Goal: Information Seeking & Learning: Learn about a topic

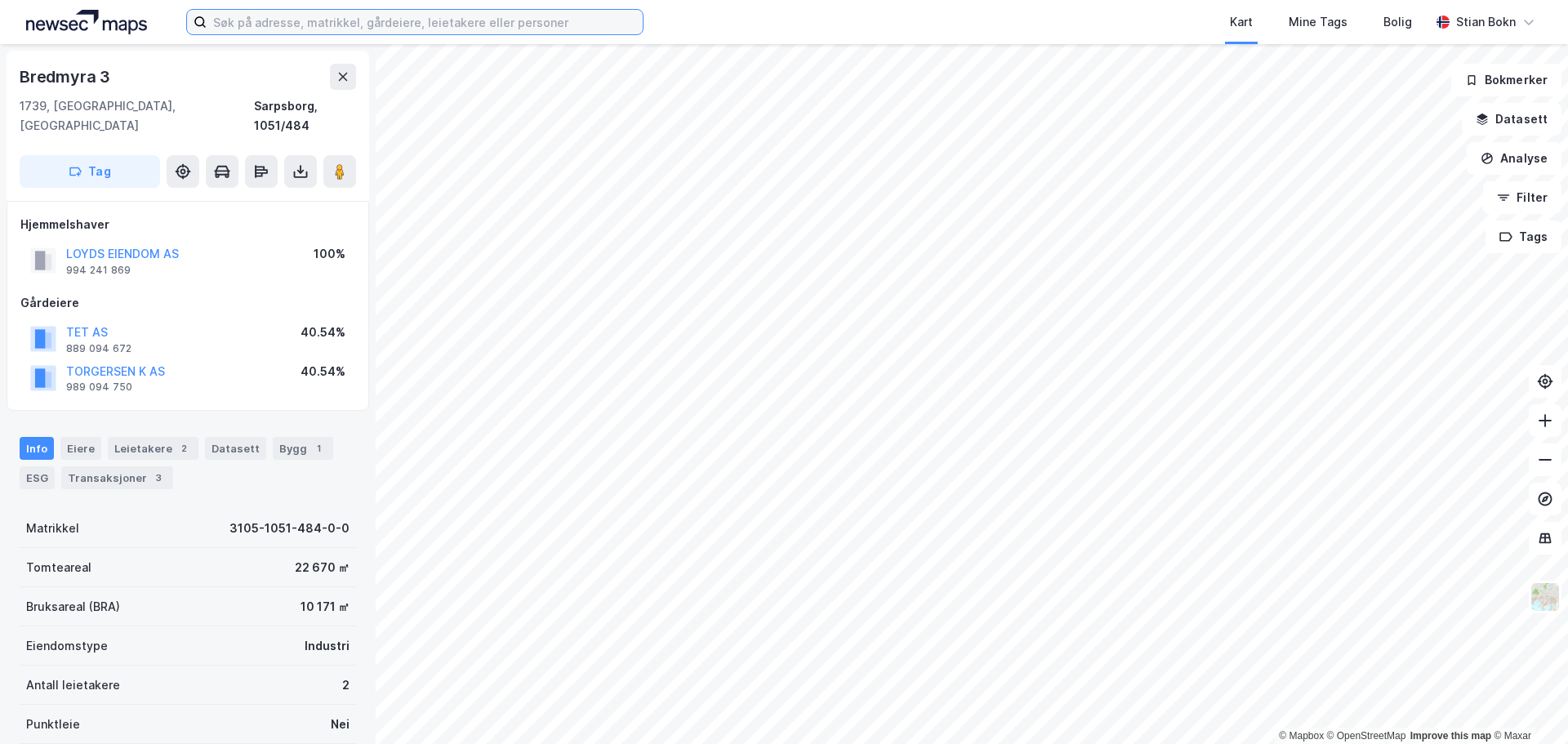
click at [227, 22] on input at bounding box center [424, 22] width 436 height 25
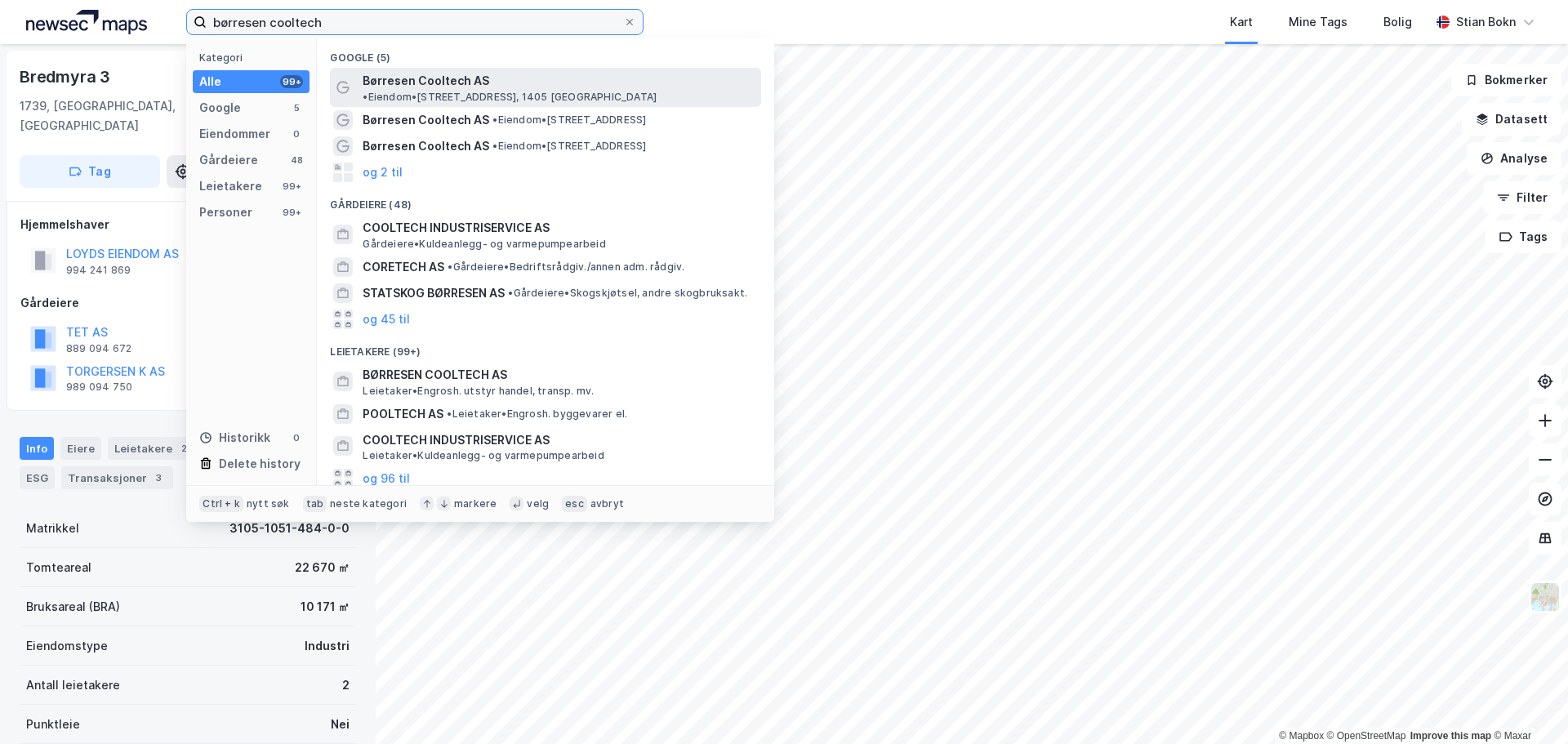
type input "børresen cooltech"
click at [484, 81] on div "Børresen Cooltech AS • Eiendom • [STREET_ADDRESS]" at bounding box center [559, 88] width 395 height 32
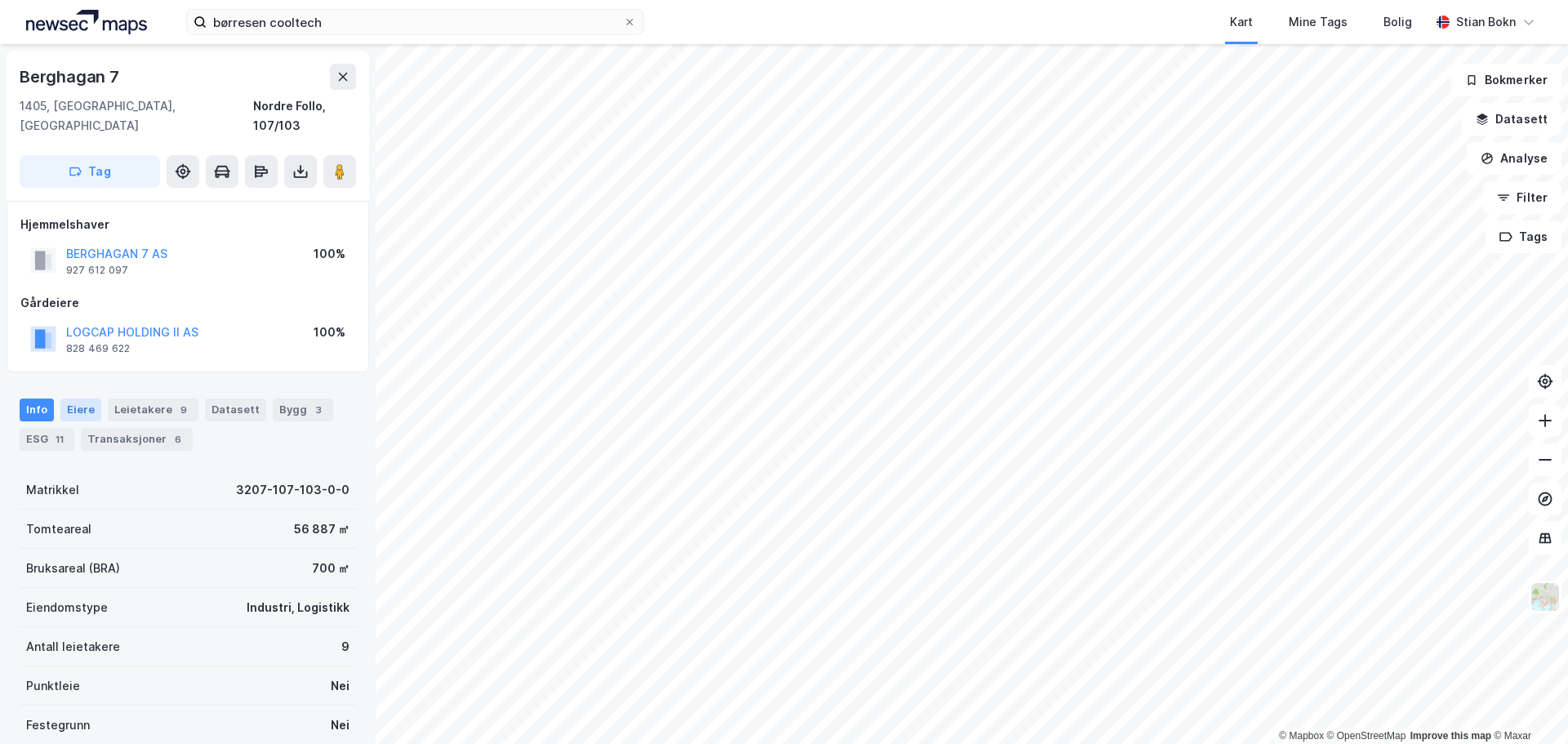
click at [79, 399] on div "Eiere" at bounding box center [81, 410] width 41 height 23
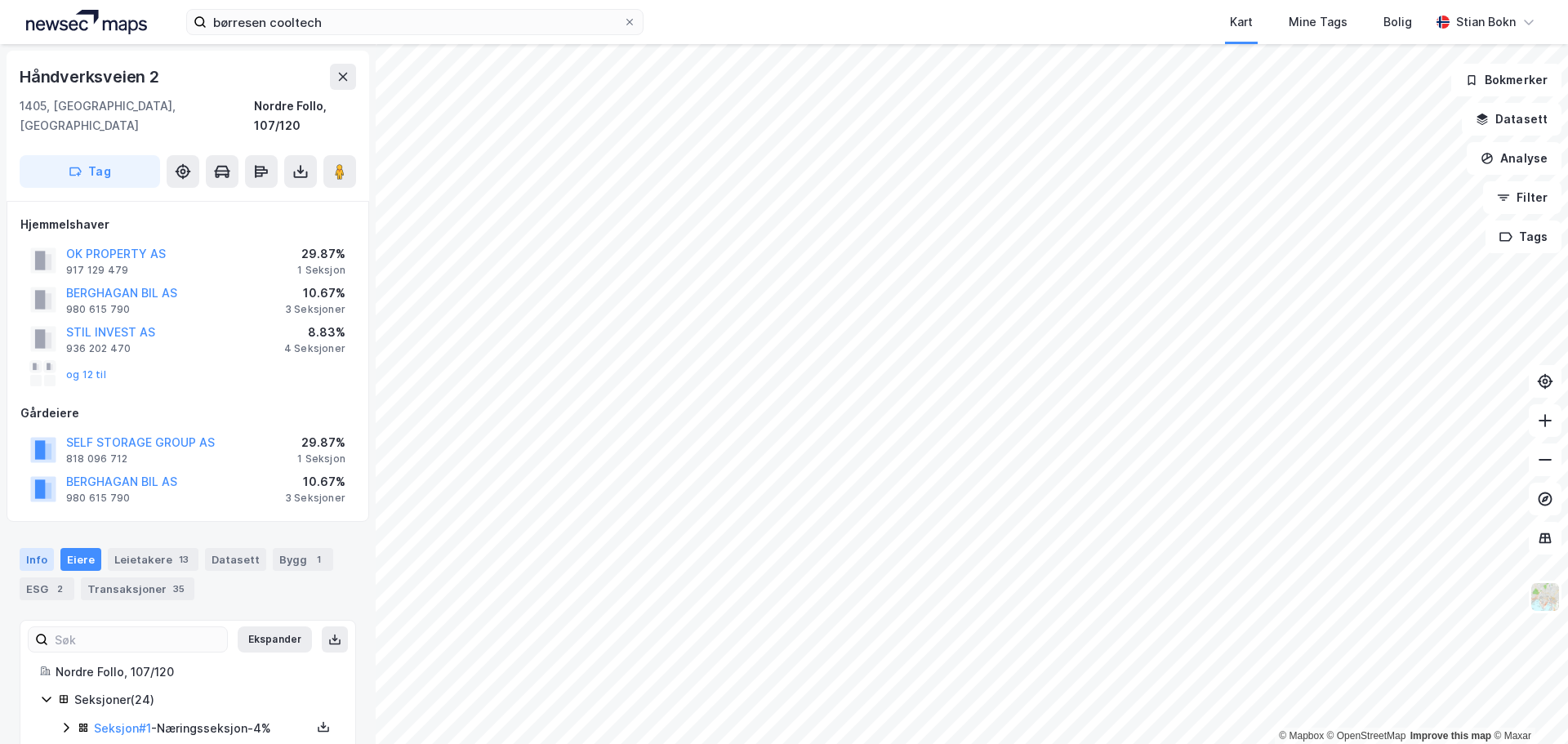
click at [37, 548] on div "Info" at bounding box center [37, 559] width 34 height 23
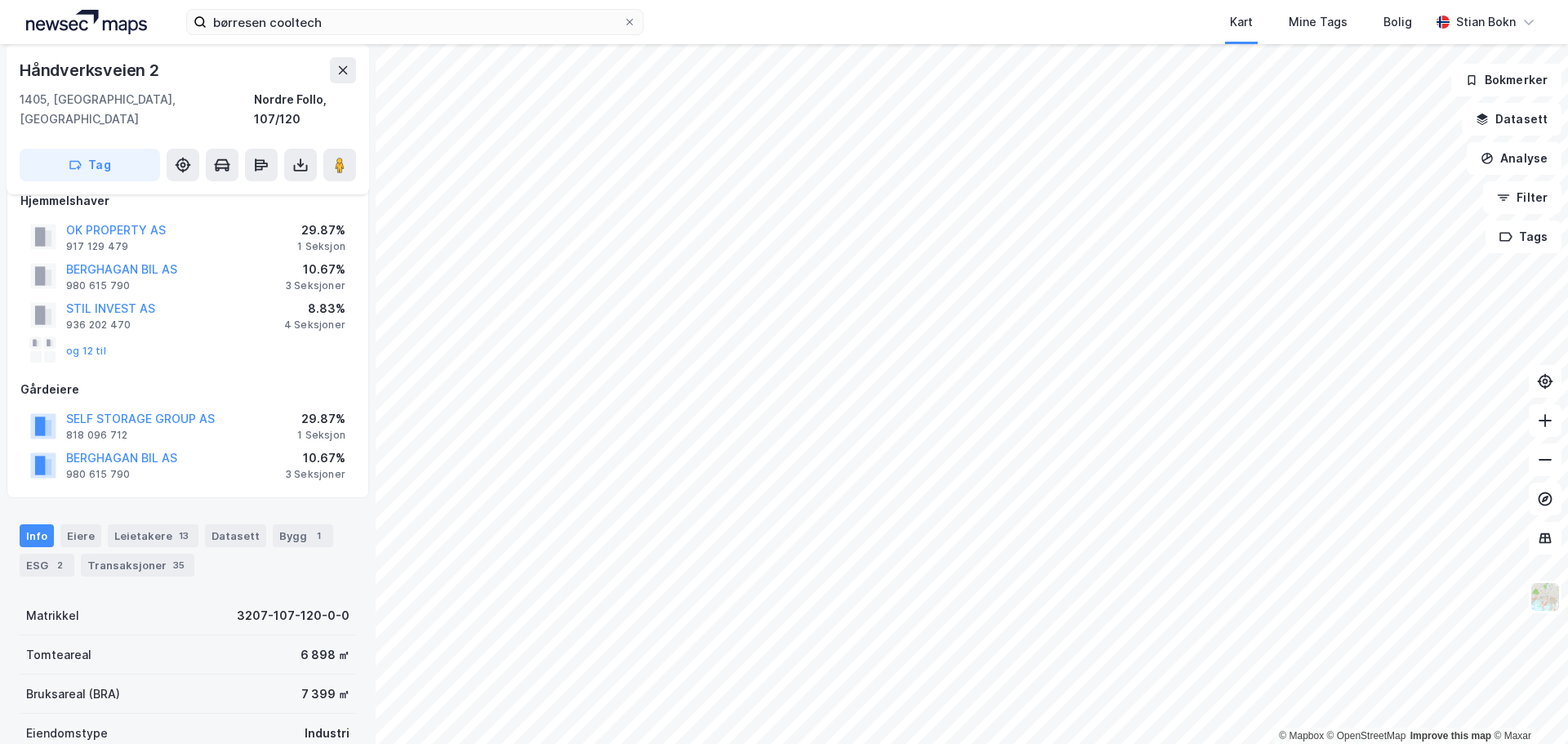
scroll to position [19, 0]
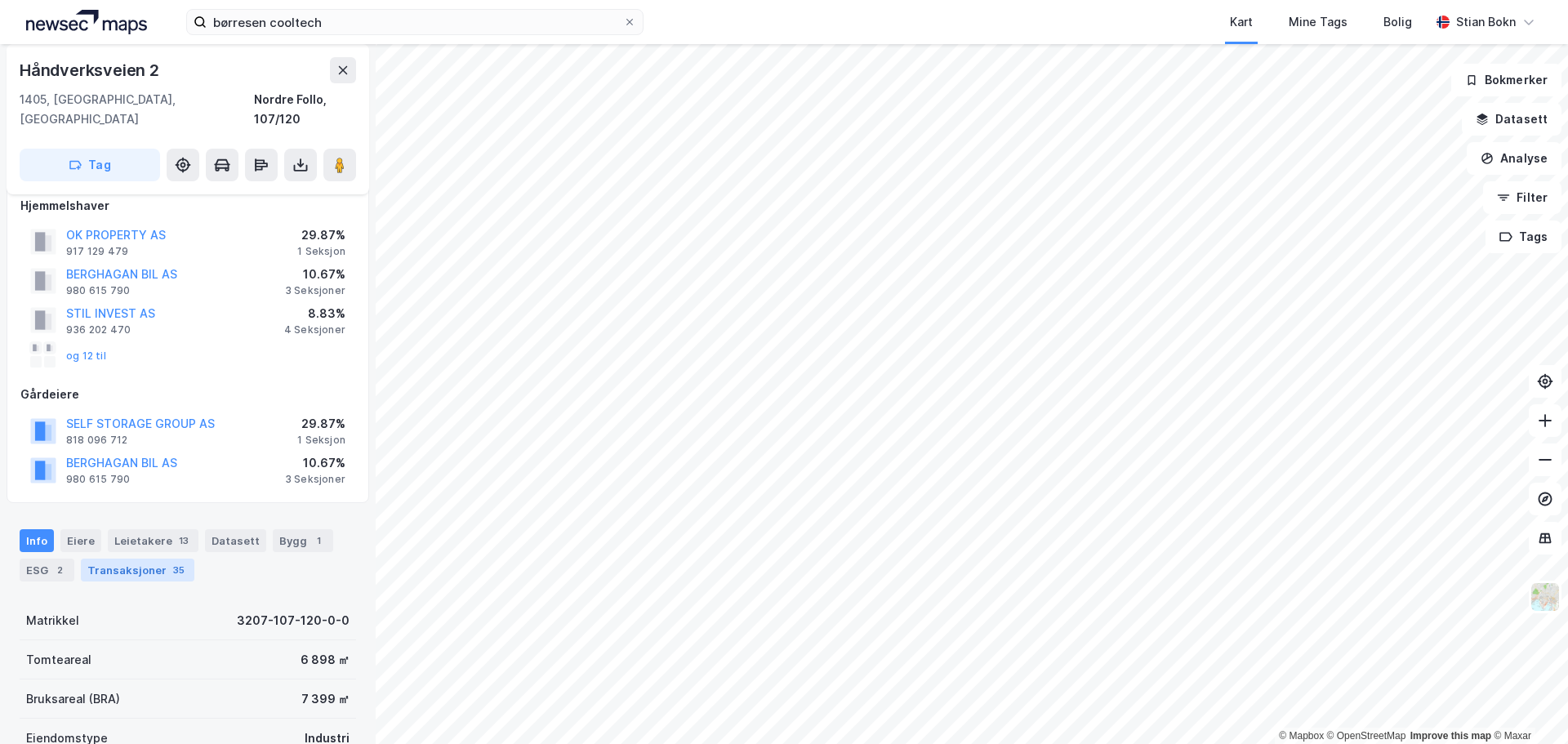
click at [115, 558] on div "Transaksjoner 35" at bounding box center [137, 570] width 113 height 23
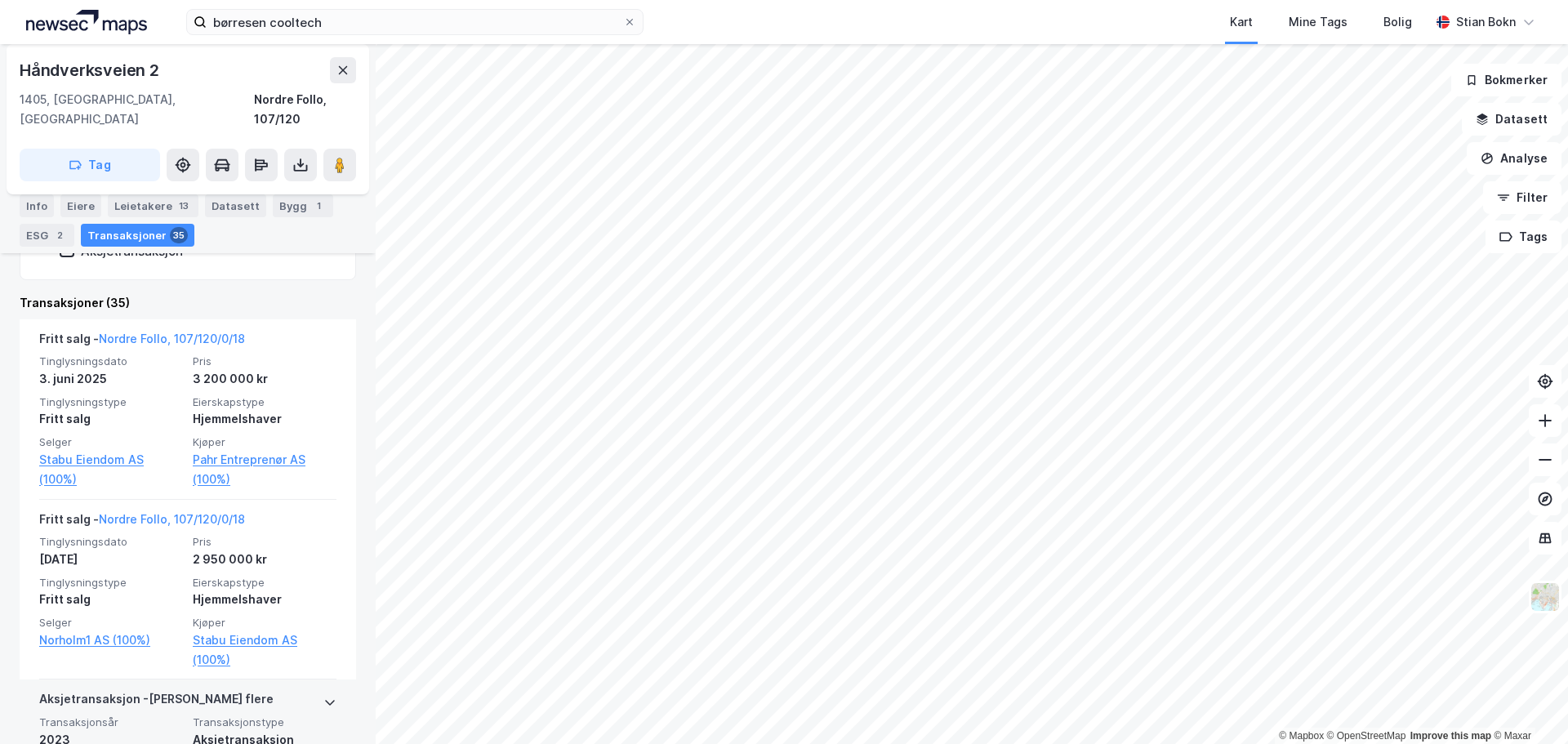
scroll to position [571, 0]
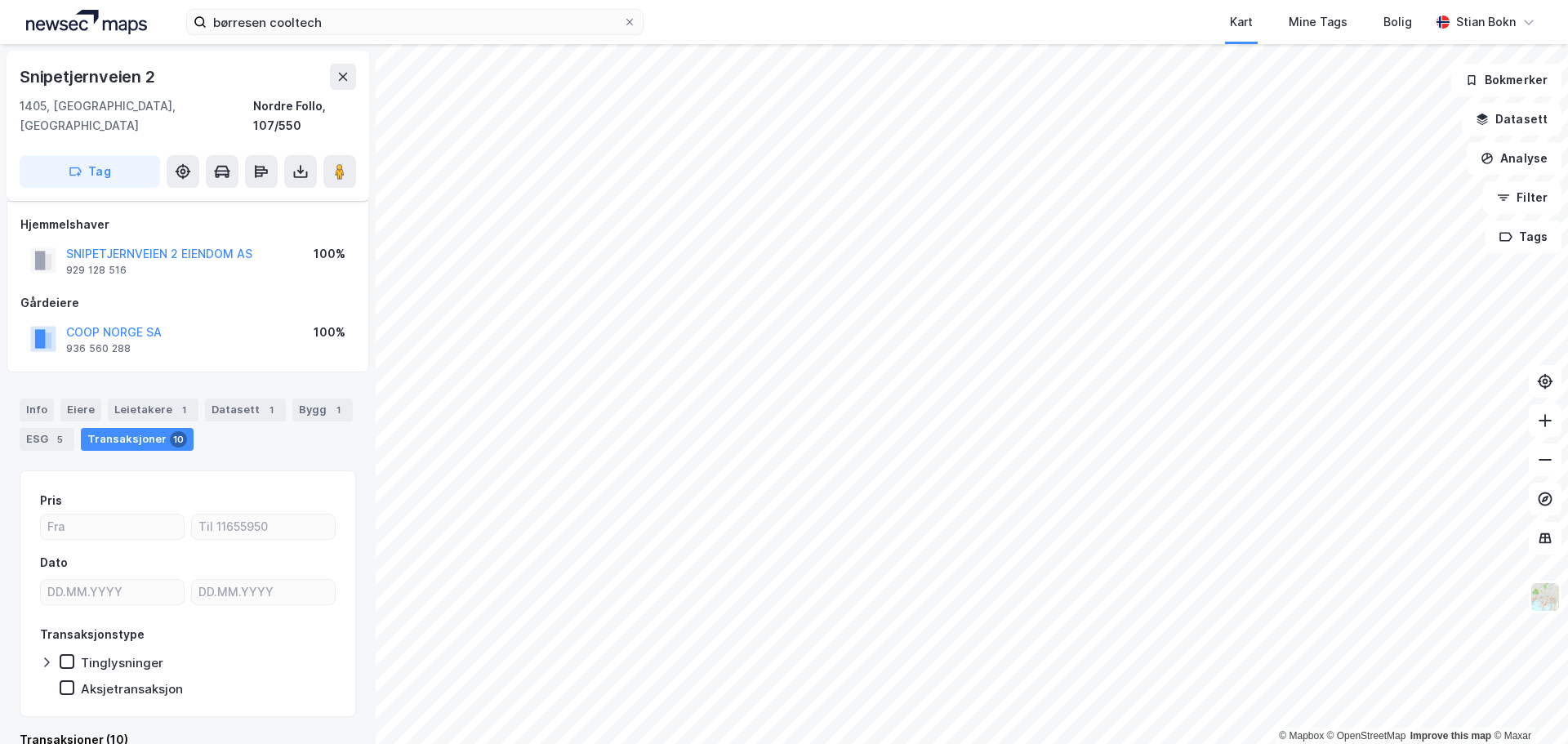
scroll to position [12, 0]
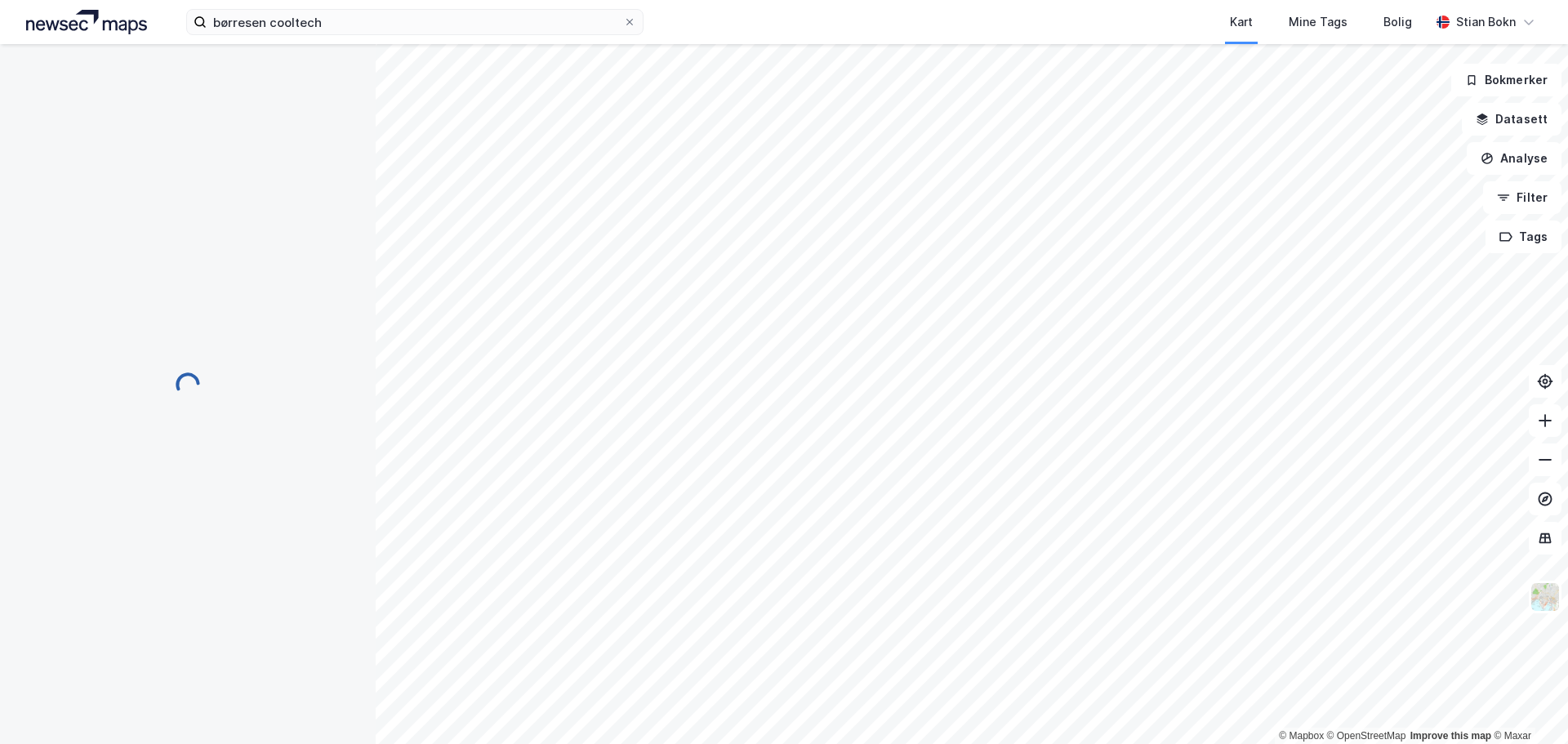
scroll to position [12, 0]
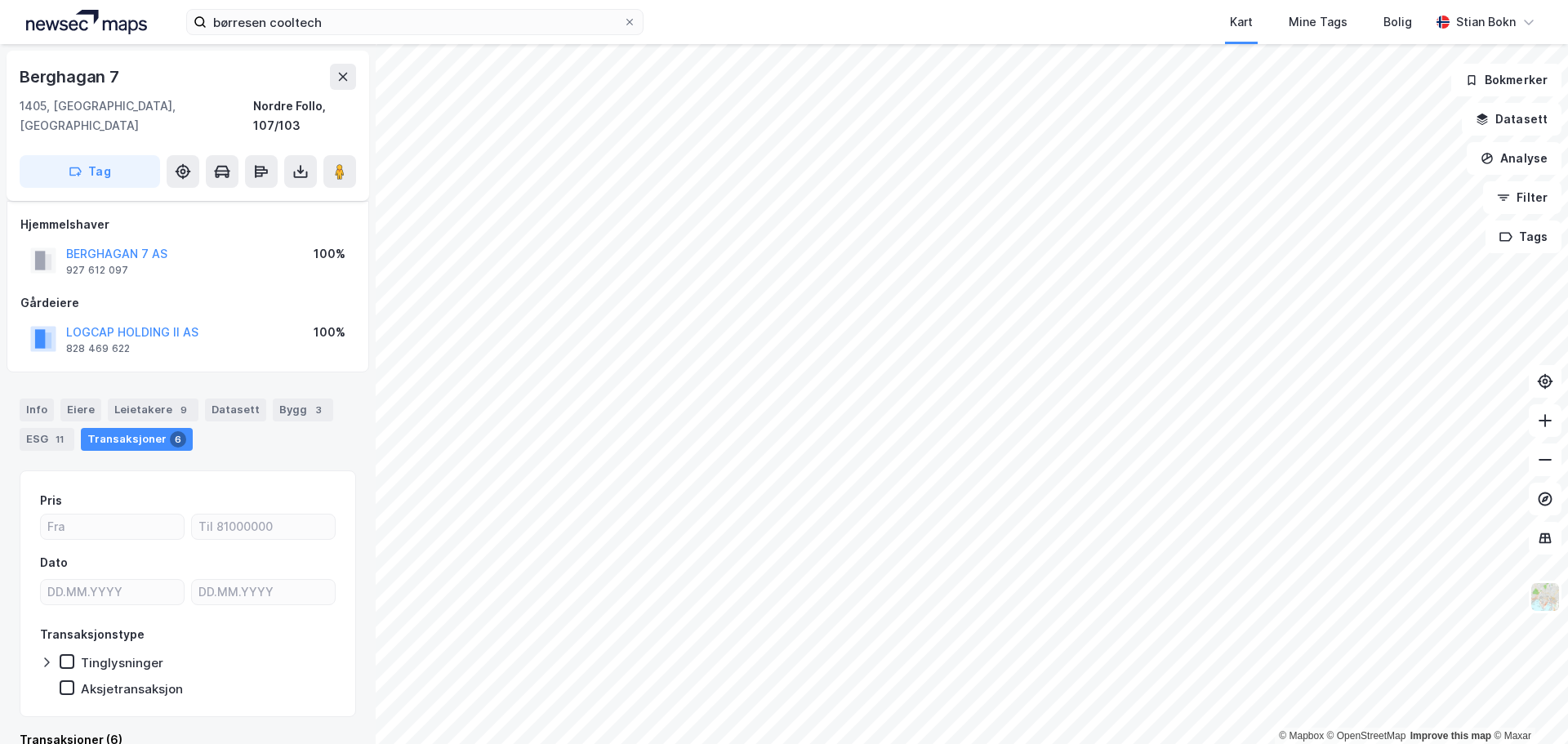
scroll to position [12, 0]
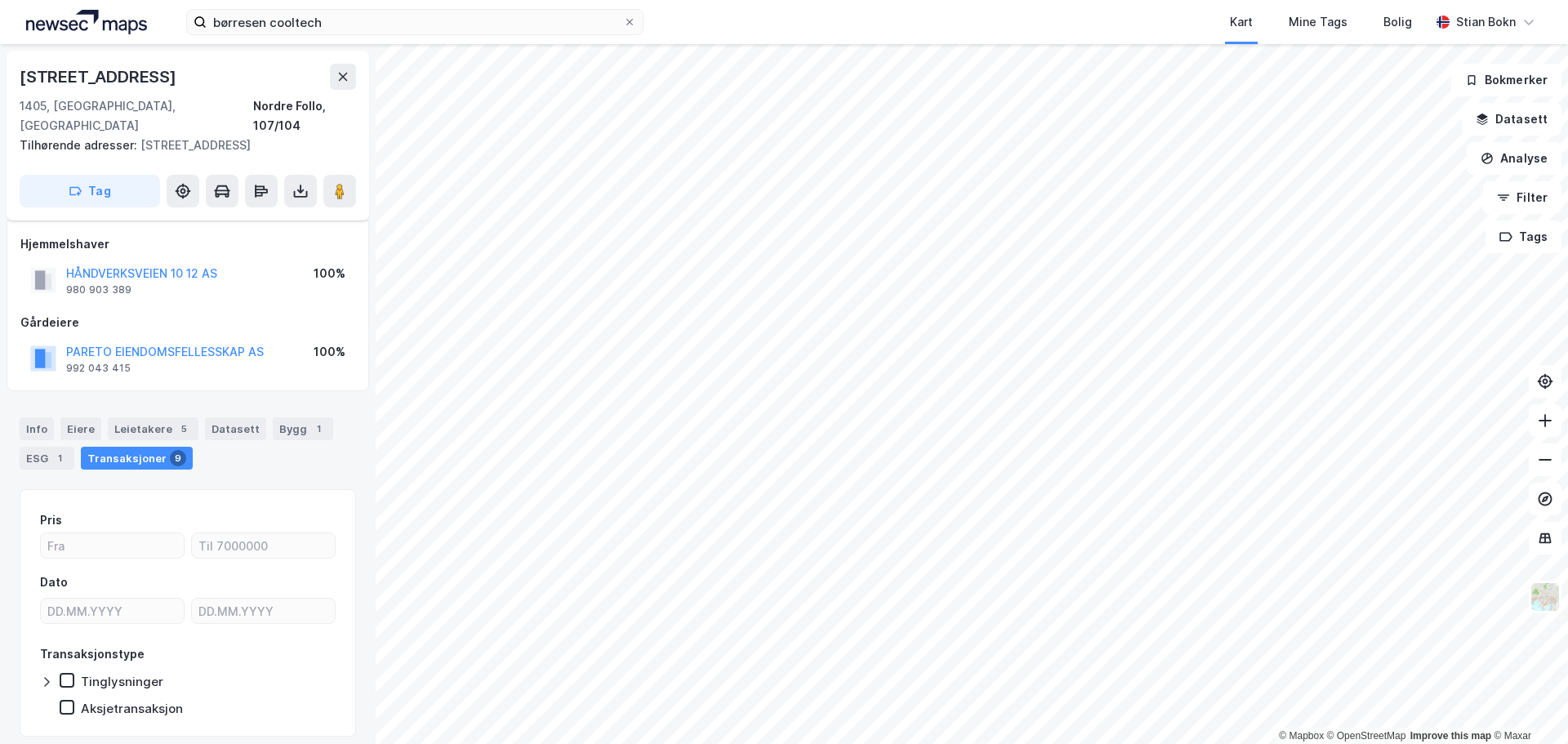
scroll to position [12, 0]
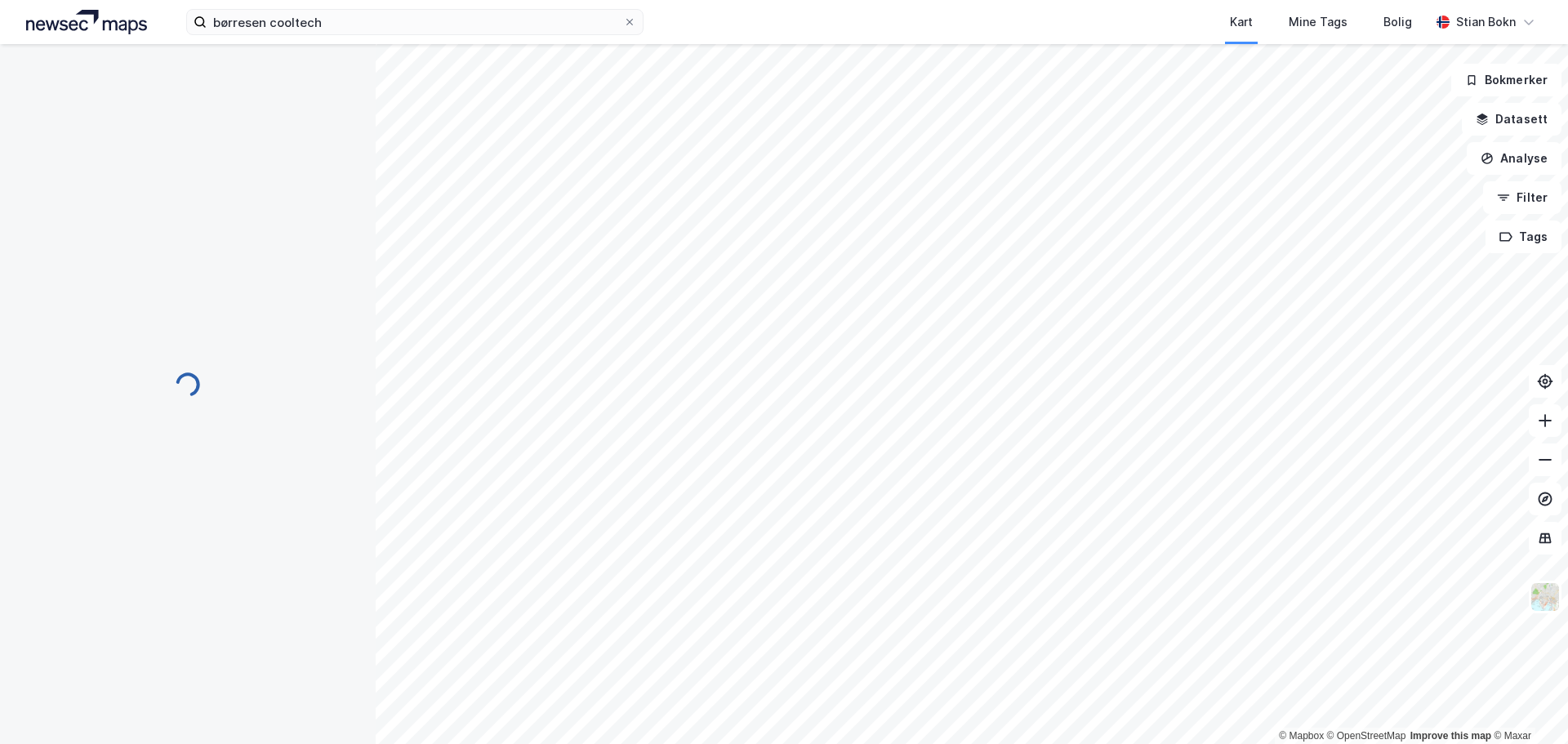
scroll to position [3, 0]
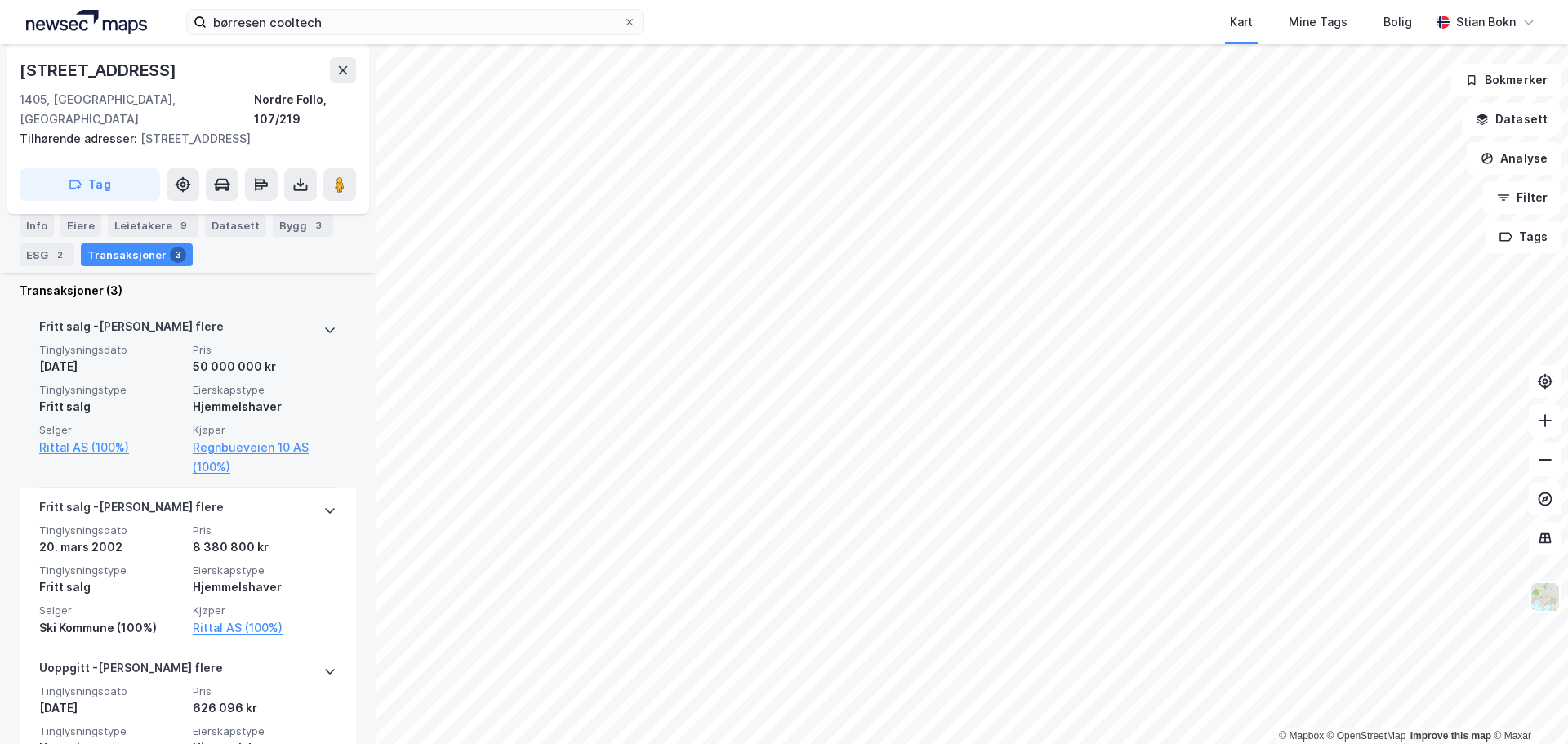
scroll to position [480, 0]
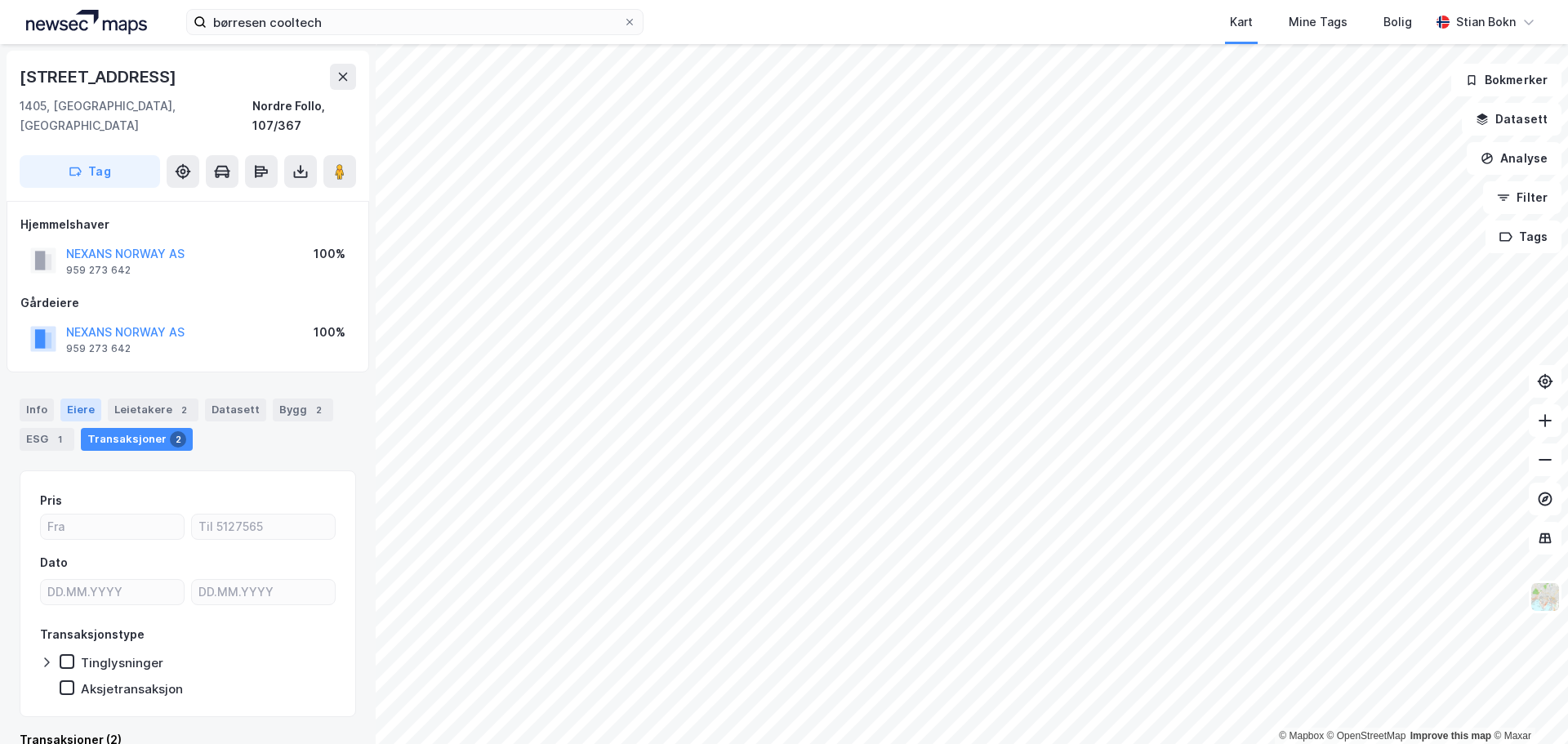
click at [61, 399] on div "Eiere" at bounding box center [81, 410] width 41 height 23
